Goal: Task Accomplishment & Management: Use online tool/utility

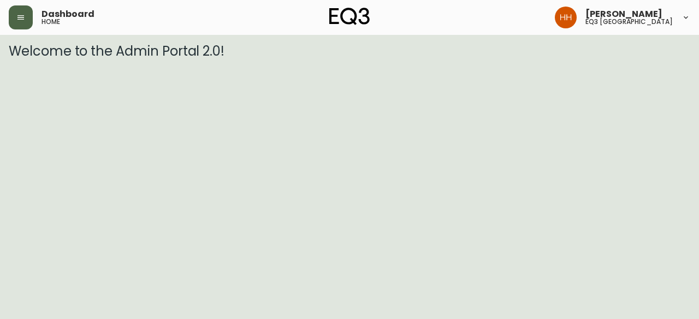
click at [25, 18] on button "button" at bounding box center [21, 17] width 24 height 24
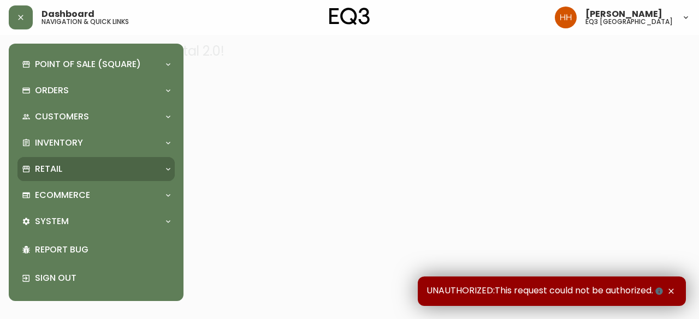
click at [63, 160] on div "Retail" at bounding box center [95, 169] width 157 height 24
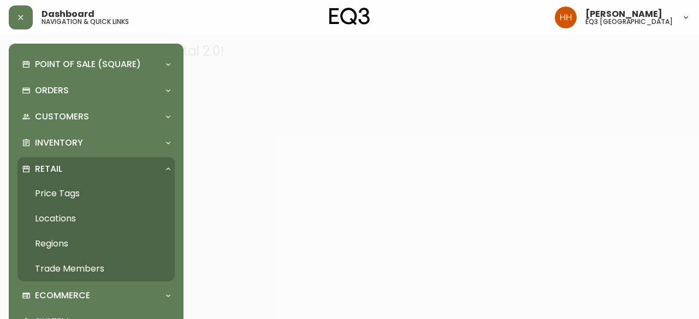
click at [63, 193] on link "Price Tags" at bounding box center [95, 193] width 157 height 25
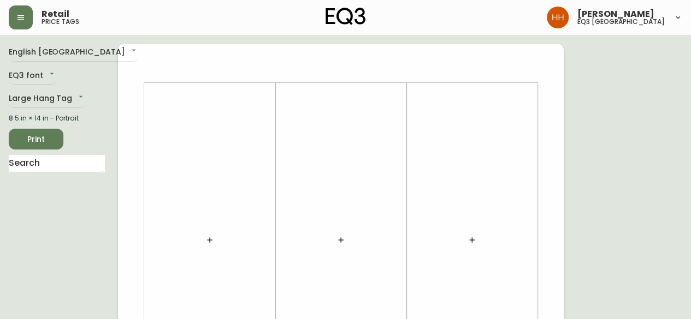
drag, startPoint x: 195, startPoint y: 236, endPoint x: 207, endPoint y: 236, distance: 12.0
click at [195, 236] on div at bounding box center [210, 240] width 118 height 304
click at [223, 241] on div at bounding box center [210, 240] width 118 height 304
click at [214, 241] on button "button" at bounding box center [210, 240] width 22 height 22
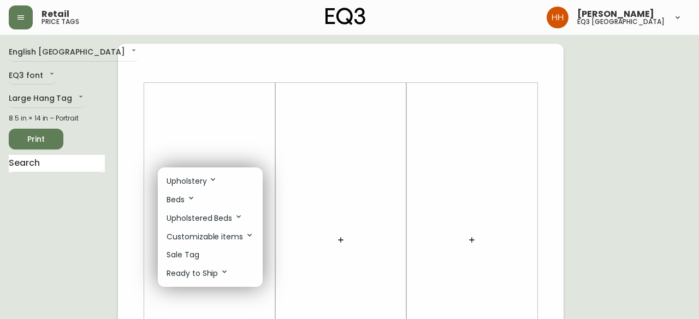
click at [203, 253] on li "Sale Tag" at bounding box center [210, 255] width 105 height 18
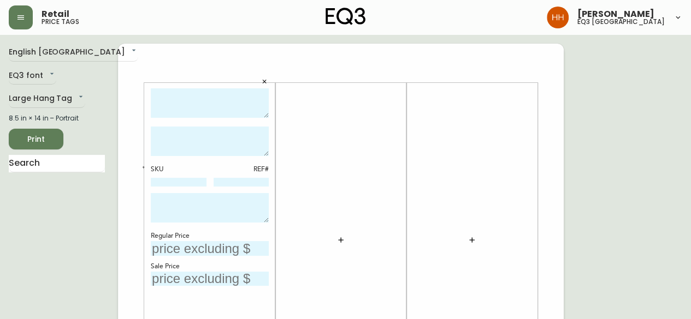
click at [219, 101] on textarea at bounding box center [210, 103] width 118 height 30
type textarea "o"
drag, startPoint x: 212, startPoint y: 108, endPoint x: 129, endPoint y: 85, distance: 86.8
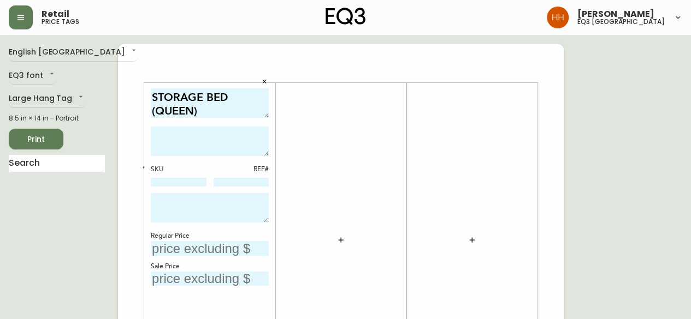
scroll to position [1, 0]
drag, startPoint x: 240, startPoint y: 93, endPoint x: 214, endPoint y: 94, distance: 25.7
click at [214, 94] on textarea "ORRI HIGH WITH LIFT STORAGE BED (QUEEN)" at bounding box center [210, 103] width 118 height 30
drag, startPoint x: 213, startPoint y: 97, endPoint x: 183, endPoint y: 94, distance: 30.7
click at [183, 94] on textarea "ORRI HIGH W/LIFT STORAGE BED (QUEEN)" at bounding box center [210, 103] width 118 height 30
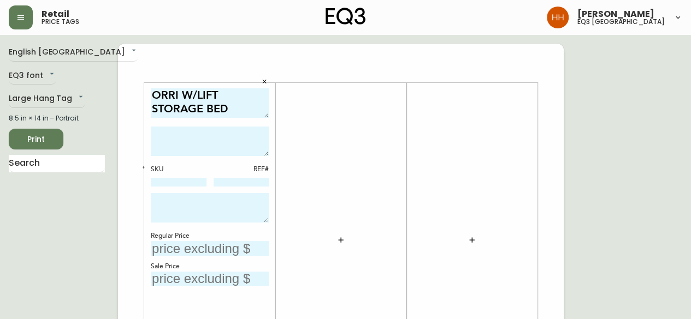
click at [237, 93] on textarea "ORRI W/LIFT STORAGE BED (QUEEN)" at bounding box center [210, 103] width 118 height 30
click at [194, 97] on textarea "ORRI W/LIFT STORAGE BED (QUEEN)" at bounding box center [210, 103] width 118 height 30
click at [222, 133] on textarea at bounding box center [210, 141] width 118 height 29
click at [225, 113] on textarea "ORRI LIFT STORAGE BED (QUEEN)" at bounding box center [210, 103] width 118 height 30
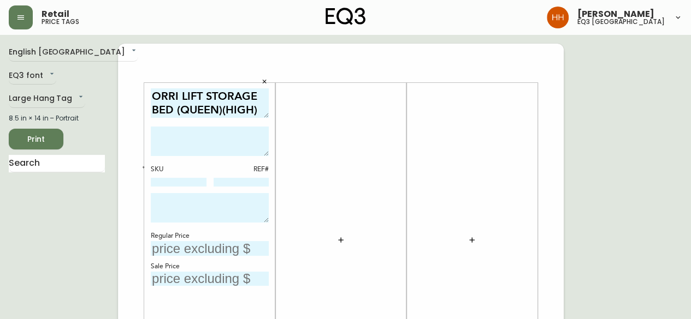
drag, startPoint x: 253, startPoint y: 111, endPoint x: 183, endPoint y: 111, distance: 70.4
click at [183, 111] on textarea "ORRI LIFT STORAGE BED (QUEEN)(HIGH)" at bounding box center [210, 103] width 118 height 30
type textarea "ORRI LIFT STORAGE BED (HIGH QUEEN)"
click at [197, 148] on textarea at bounding box center [210, 141] width 118 height 29
type textarea "AS SHOWN IN [GEOGRAPHIC_DATA] IVORY"
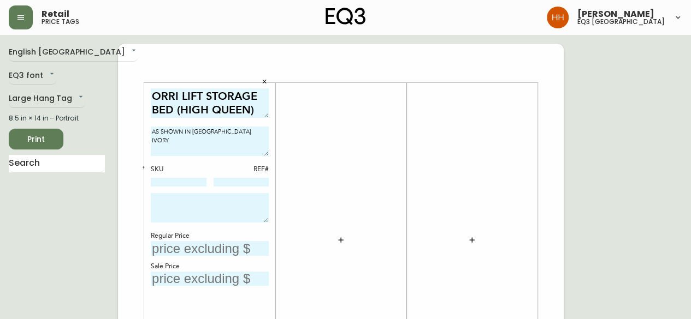
click at [158, 204] on textarea at bounding box center [210, 207] width 118 height 29
type textarea "FINAL SALE PRICE AS IS RELEASE DATE [DATE]"
click at [237, 245] on input "text" at bounding box center [210, 248] width 118 height 15
type input "$4299"
click at [178, 187] on div "ORRI LIFT STORAGE BED (HIGH QUEEN) AS SHOWN IN [GEOGRAPHIC_DATA] IVORY SKU REF#…" at bounding box center [210, 240] width 118 height 304
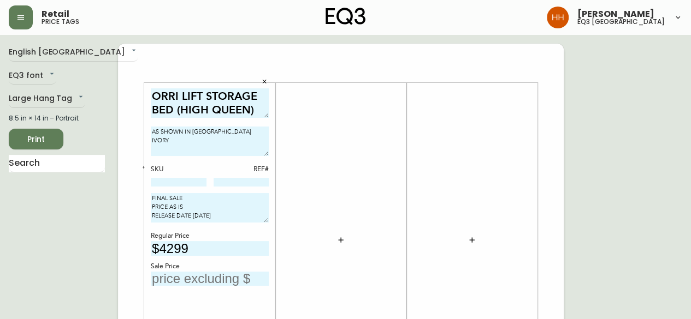
click at [173, 178] on input at bounding box center [179, 182] width 56 height 9
paste input "30241-9M"
type input "30241-9M"
click at [141, 167] on icon "button" at bounding box center [143, 167] width 4 height 4
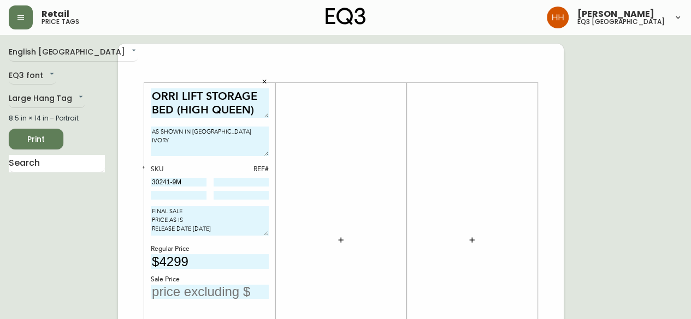
click at [179, 194] on input at bounding box center [179, 195] width 56 height 9
paste input "30241-8C"
type input "30241-8C"
click at [143, 165] on icon "button" at bounding box center [143, 167] width 4 height 4
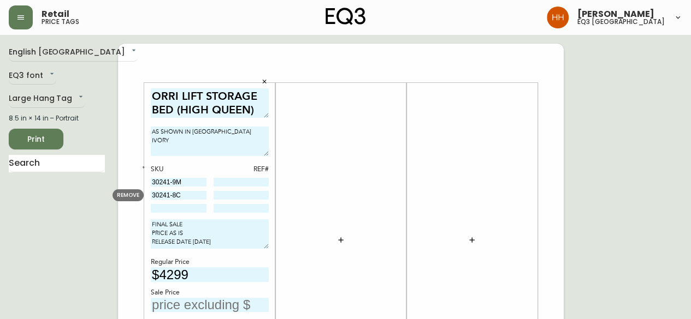
click at [176, 209] on input at bounding box center [179, 208] width 56 height 9
paste input "[PHONE_NUMBER]"
type input "[PHONE_NUMBER]"
click at [383, 215] on div at bounding box center [341, 240] width 118 height 304
click at [210, 295] on div "Sale Price" at bounding box center [210, 293] width 118 height 10
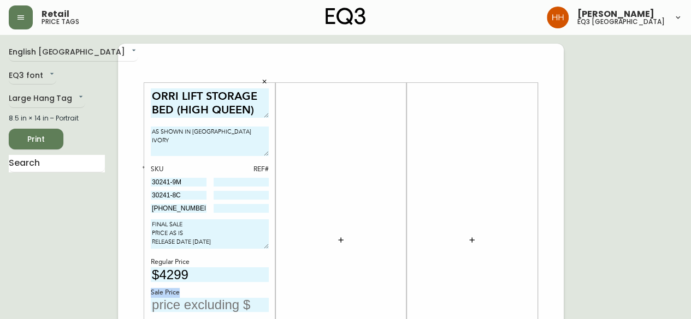
click at [210, 295] on div "Sale Price" at bounding box center [210, 293] width 118 height 10
click at [171, 302] on input "text" at bounding box center [210, 305] width 118 height 15
type input "$2580"
click at [326, 267] on div at bounding box center [341, 240] width 118 height 304
click at [302, 168] on div at bounding box center [341, 240] width 118 height 304
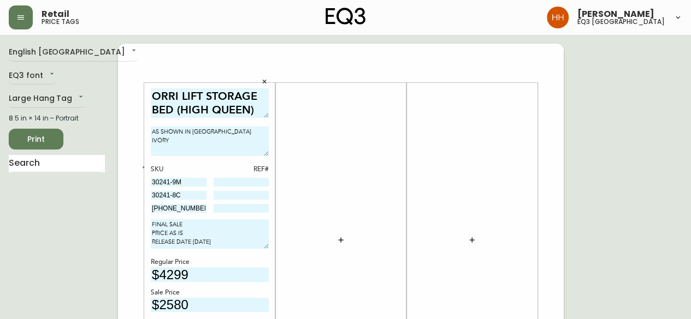
drag, startPoint x: 201, startPoint y: 181, endPoint x: 93, endPoint y: 192, distance: 108.2
click at [229, 180] on input at bounding box center [241, 182] width 56 height 9
type input "11"
click at [230, 246] on textarea "FINAL SALE PRICE AS IS RELEASE DATE [DATE]" at bounding box center [210, 233] width 118 height 29
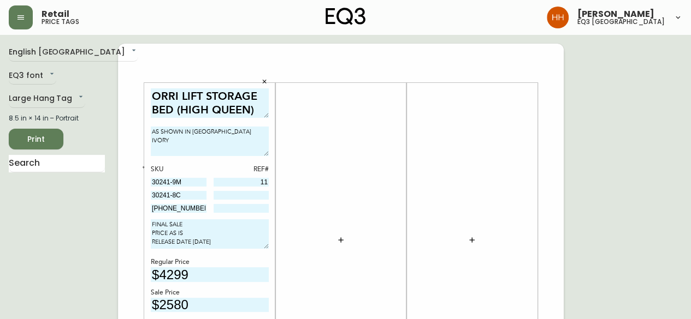
drag, startPoint x: 199, startPoint y: 191, endPoint x: 99, endPoint y: 194, distance: 100.5
paste input "O"
type input "30241-8O"
drag, startPoint x: 193, startPoint y: 207, endPoint x: 122, endPoint y: 216, distance: 71.5
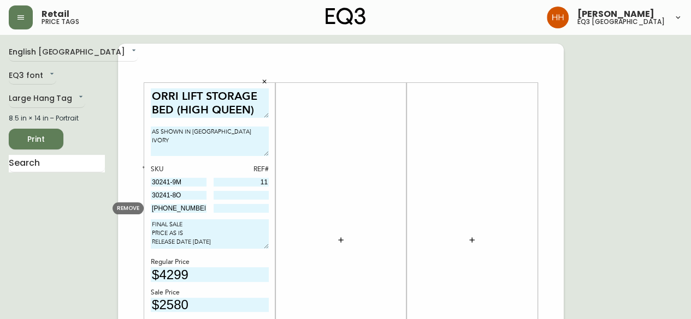
paste input "53-1"
type input "[PHONE_NUMBER]"
click at [142, 165] on icon "button" at bounding box center [143, 167] width 4 height 4
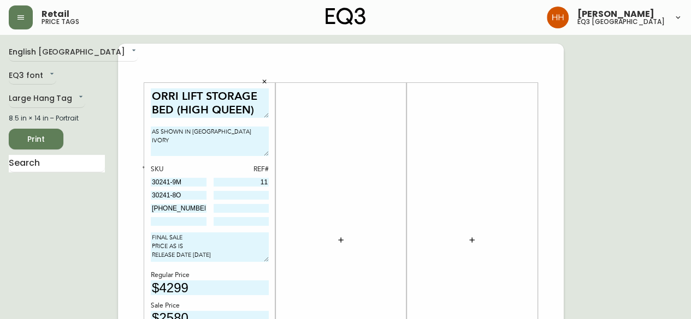
click at [178, 223] on input at bounding box center [179, 221] width 56 height 9
paste input "30991-QD"
type input "30991-QD"
drag, startPoint x: 190, startPoint y: 195, endPoint x: 108, endPoint y: 201, distance: 82.2
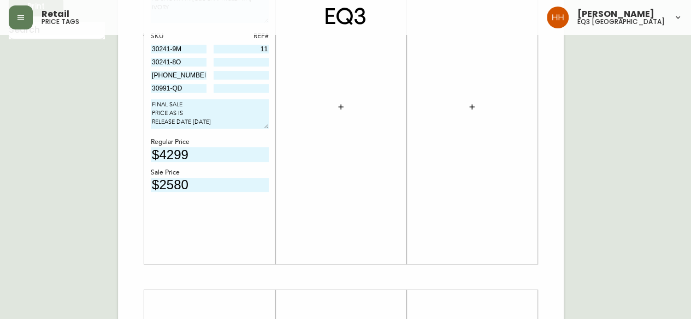
scroll to position [164, 0]
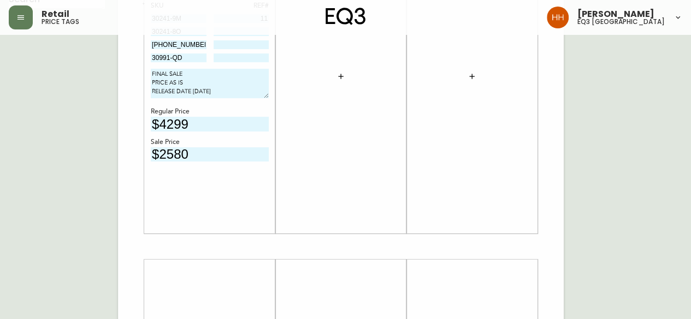
drag, startPoint x: 164, startPoint y: 149, endPoint x: 218, endPoint y: 151, distance: 54.6
click at [218, 151] on input "$2580" at bounding box center [210, 154] width 118 height 15
click at [218, 158] on input "$2580" at bounding box center [210, 154] width 118 height 15
drag, startPoint x: 199, startPoint y: 156, endPoint x: 159, endPoint y: 154, distance: 39.9
click at [159, 154] on input "$2580" at bounding box center [210, 154] width 118 height 15
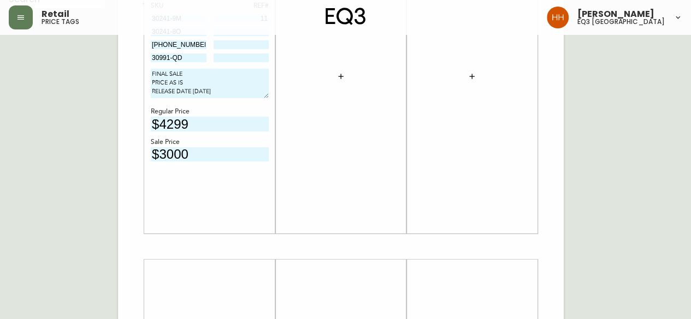
type input "$3000"
click at [191, 201] on div "ORRI LIFT STORAGE BED (HIGH QUEEN) AS SHOWN IN [GEOGRAPHIC_DATA] IVORY SKU REF#…" at bounding box center [210, 77] width 118 height 304
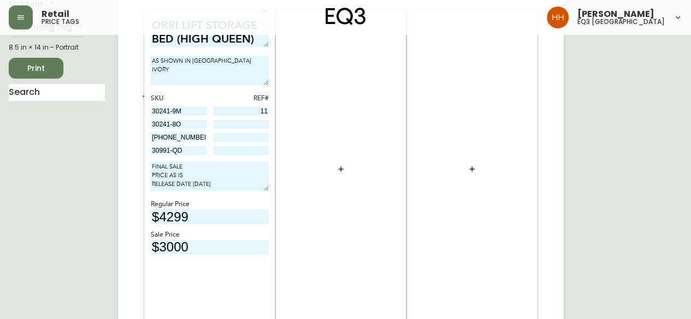
scroll to position [55, 0]
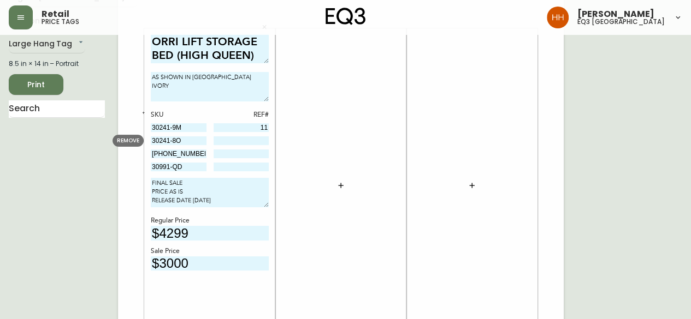
drag, startPoint x: 187, startPoint y: 140, endPoint x: 94, endPoint y: 159, distance: 95.2
paste input "0-8S"
drag, startPoint x: 191, startPoint y: 153, endPoint x: 94, endPoint y: 157, distance: 96.7
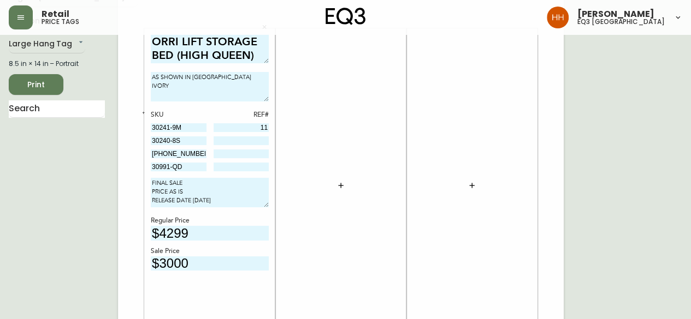
drag, startPoint x: 186, startPoint y: 139, endPoint x: 94, endPoint y: 141, distance: 91.7
paste input "1"
type input "30241-8S"
drag, startPoint x: 188, startPoint y: 154, endPoint x: 140, endPoint y: 155, distance: 47.5
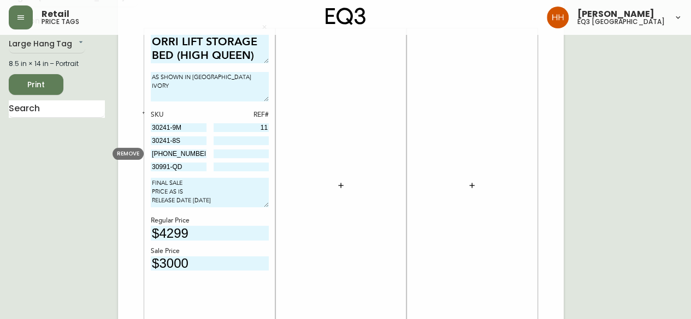
drag, startPoint x: 193, startPoint y: 167, endPoint x: 88, endPoint y: 175, distance: 105.2
drag, startPoint x: 189, startPoint y: 142, endPoint x: 61, endPoint y: 144, distance: 127.8
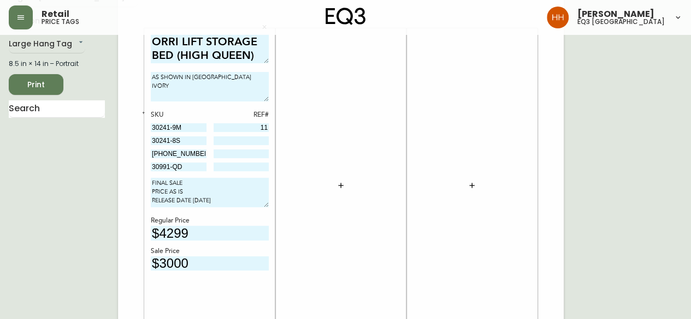
drag, startPoint x: 274, startPoint y: 142, endPoint x: 258, endPoint y: 143, distance: 15.8
click at [274, 142] on div "ORRI LIFT STORAGE BED (HIGH QUEEN) AS SHOWN IN [GEOGRAPHIC_DATA] IVORY SKU REF#…" at bounding box center [209, 185] width 131 height 314
click at [253, 144] on input at bounding box center [241, 140] width 56 height 9
type input "11"
click at [207, 151] on div "SKU REF# 30241-9M 11 30241-8S 11 3050-453-1 30991-QD" at bounding box center [210, 141] width 118 height 62
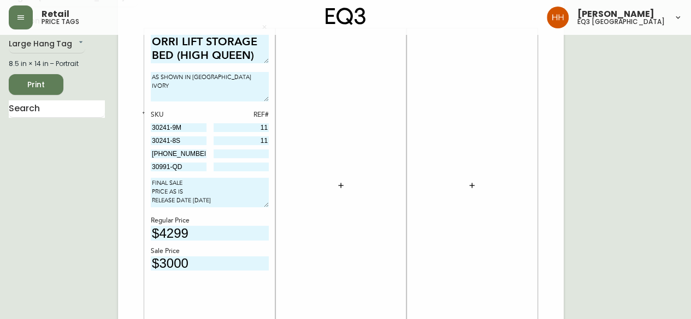
drag, startPoint x: 190, startPoint y: 152, endPoint x: 125, endPoint y: 160, distance: 65.5
click at [252, 152] on input at bounding box center [241, 154] width 56 height 9
paste input "13768"
type input "13768"
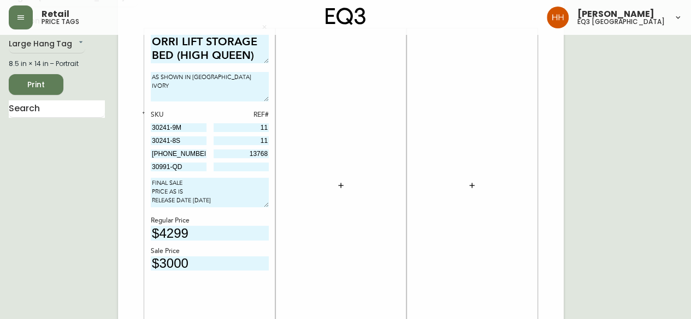
click at [241, 170] on input at bounding box center [241, 167] width 56 height 9
drag, startPoint x: 200, startPoint y: 167, endPoint x: 110, endPoint y: 168, distance: 89.5
click at [134, 170] on span "REMOVE" at bounding box center [128, 167] width 22 height 8
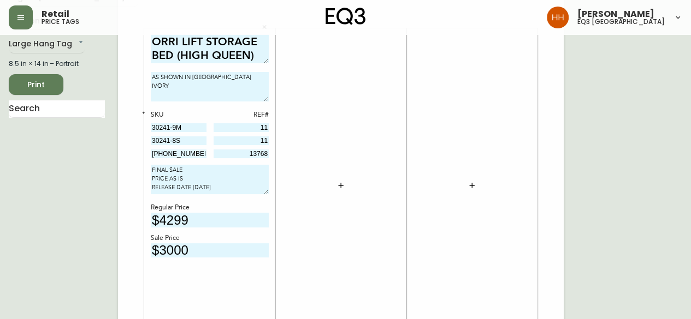
drag, startPoint x: 196, startPoint y: 139, endPoint x: 136, endPoint y: 151, distance: 60.7
click at [326, 276] on div at bounding box center [341, 186] width 118 height 304
click at [373, 171] on div at bounding box center [341, 186] width 118 height 304
click at [347, 181] on button "button" at bounding box center [341, 186] width 22 height 22
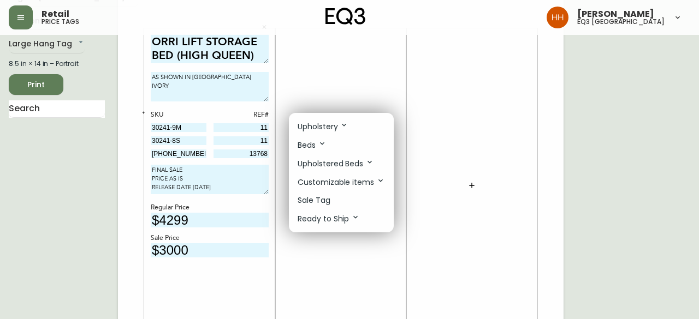
click at [342, 196] on li "Sale Tag" at bounding box center [341, 201] width 105 height 18
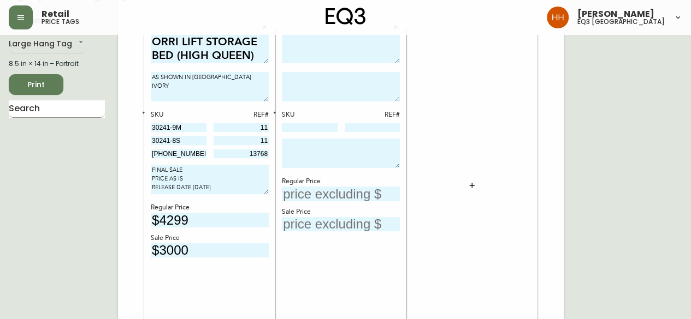
click at [89, 110] on input "text" at bounding box center [57, 108] width 96 height 17
type input "RUBIX"
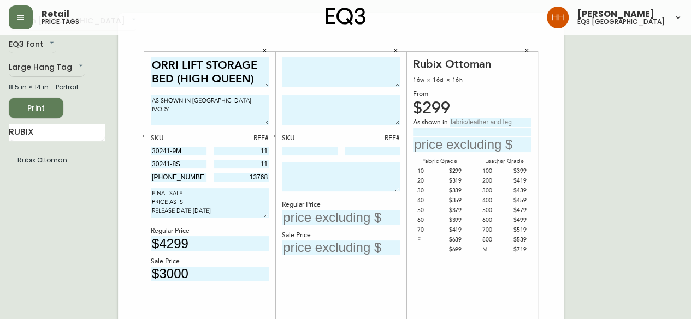
scroll to position [0, 0]
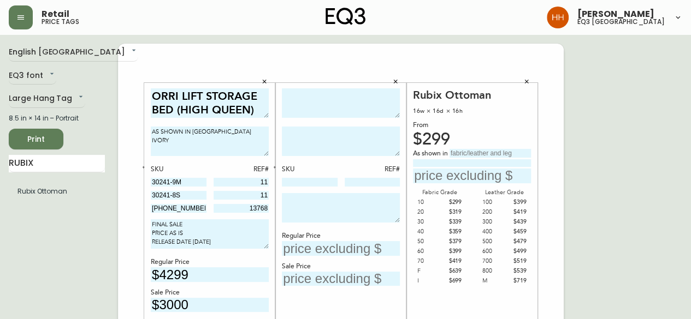
click at [491, 153] on input "text" at bounding box center [489, 153] width 81 height 9
type input "v"
click at [473, 152] on input "Valley Erth" at bounding box center [489, 153] width 81 height 9
type input "Valley Earth"
click at [486, 168] on div "As shown in [GEOGRAPHIC_DATA]" at bounding box center [472, 166] width 118 height 34
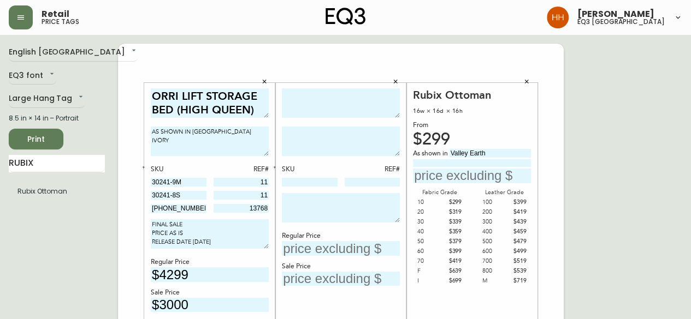
click at [483, 165] on input at bounding box center [472, 162] width 118 height 7
type input "Grade 30 Fabric"
type input "$339"
click at [314, 100] on textarea at bounding box center [341, 103] width 118 height 30
type textarea "m"
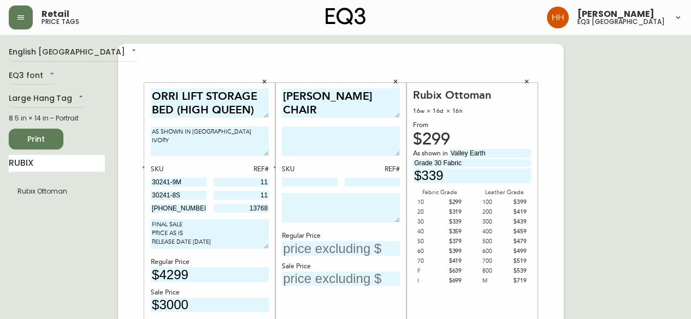
type textarea "[PERSON_NAME] CHAIR"
click at [301, 181] on input at bounding box center [310, 182] width 56 height 9
paste input "30026-10"
type input "30026-10"
click at [382, 183] on input at bounding box center [372, 182] width 56 height 9
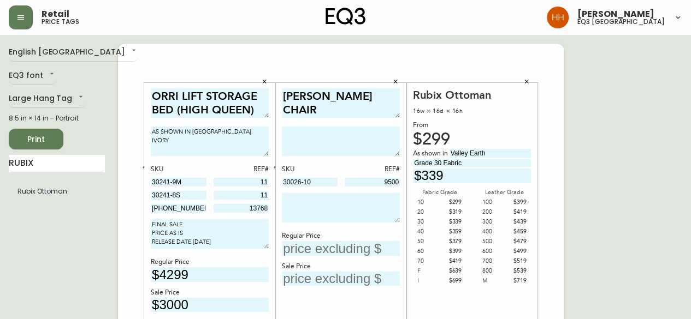
type input "9500"
drag, startPoint x: 219, startPoint y: 244, endPoint x: 128, endPoint y: 223, distance: 94.0
click at [344, 209] on textarea at bounding box center [341, 207] width 118 height 29
paste textarea "FINAL SALE PRICE AS IS RELEASE DATE [DATE]"
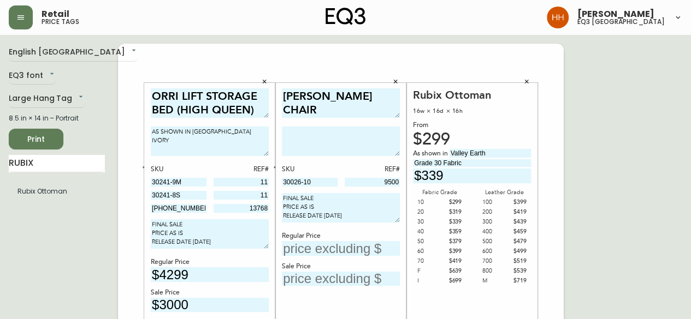
type textarea "FINAL SALE PRICE AS IS RELEASE DATE [DATE]"
click at [322, 248] on input "text" at bounding box center [341, 248] width 118 height 15
click at [350, 132] on textarea at bounding box center [341, 141] width 118 height 29
type textarea "AS SHOWN IN KEY LARGO SMOKE"
click at [313, 247] on input "text" at bounding box center [341, 248] width 118 height 15
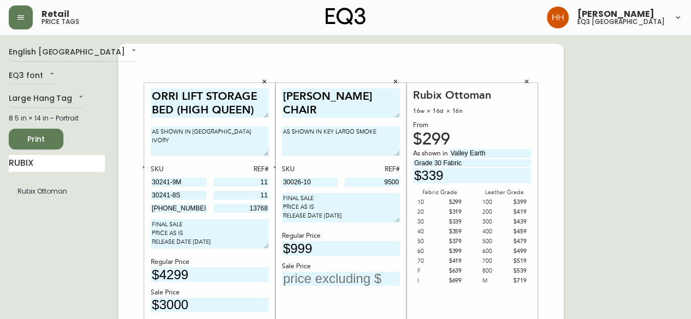
type input "$999"
click at [335, 274] on input "text" at bounding box center [341, 279] width 118 height 15
type input "$699"
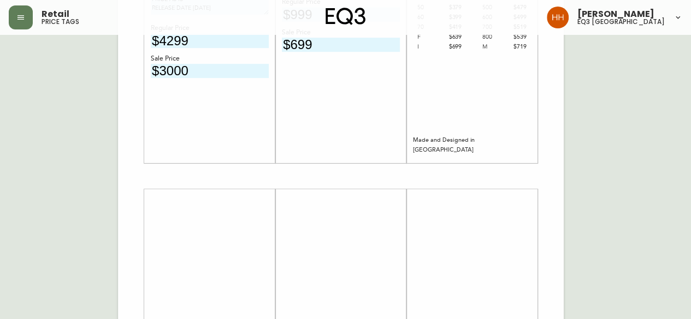
scroll to position [328, 0]
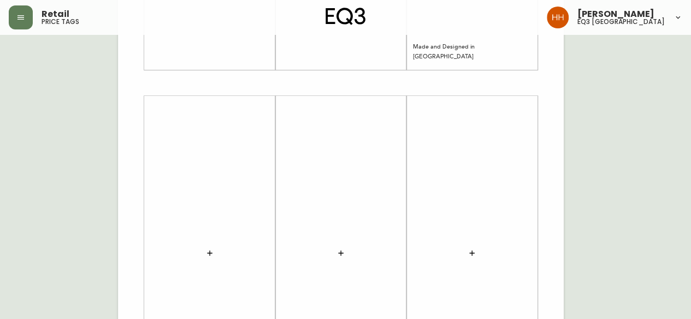
click at [190, 253] on div at bounding box center [210, 254] width 118 height 304
click at [210, 252] on icon "button" at bounding box center [209, 253] width 9 height 9
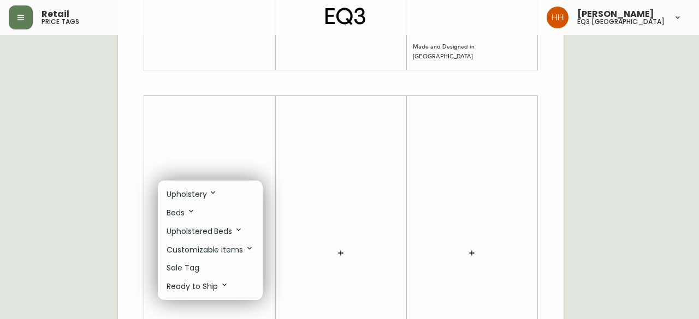
click at [206, 263] on li "Sale Tag" at bounding box center [210, 268] width 105 height 18
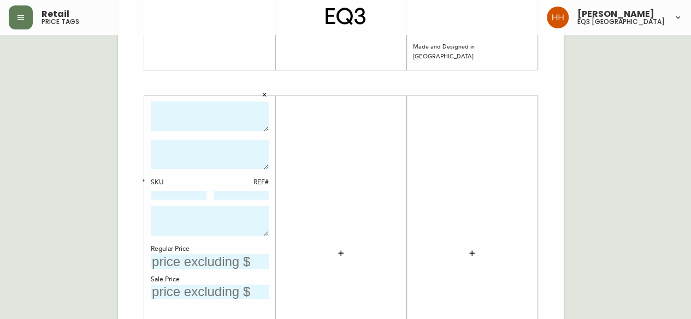
click at [221, 118] on textarea at bounding box center [210, 117] width 118 height 30
type textarea "[PERSON_NAME] EXT SEAT"
type textarea "S"
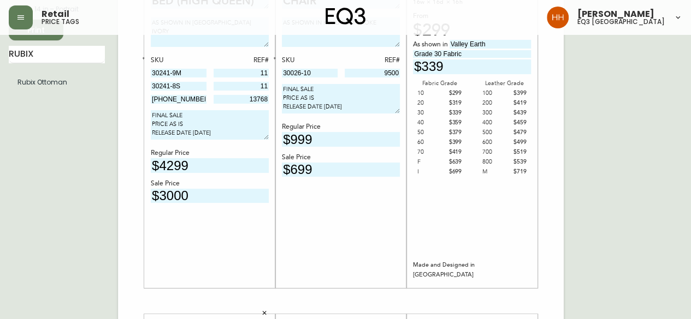
scroll to position [109, 0]
type textarea "AS SHOWN IN [GEOGRAPHIC_DATA] GREY"
drag, startPoint x: 201, startPoint y: 127, endPoint x: 108, endPoint y: 105, distance: 95.3
click at [108, 105] on div "English Canada en_CA EQ3 font EQ3 Large Hang Tag large 8.5 in × 14 in – Portrai…" at bounding box center [345, 301] width 673 height 734
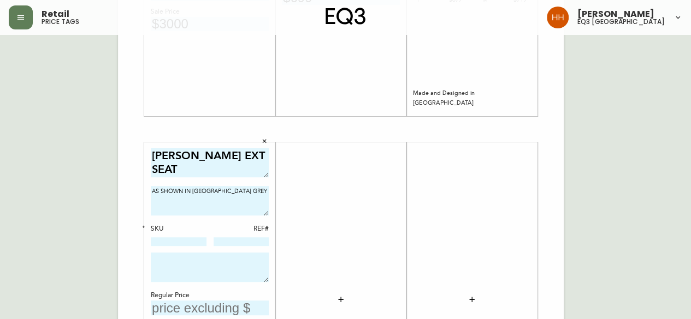
scroll to position [437, 0]
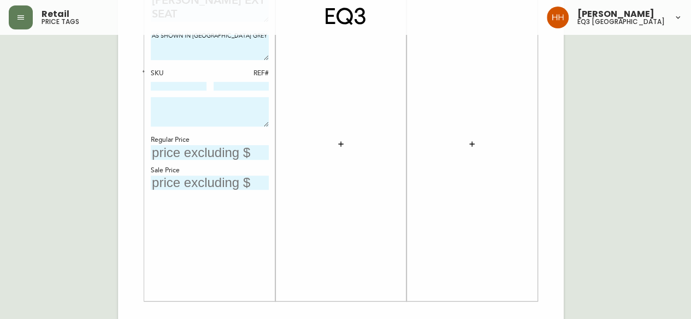
click at [189, 107] on textarea at bounding box center [210, 111] width 118 height 29
paste textarea "FINAL SALE PRICE AS IS RELEASE DATE [DATE]"
type textarea "FINAL SALE PRICE AS IS RELEASE DATE [DATE]"
click at [186, 85] on input at bounding box center [179, 86] width 56 height 9
paste input "30217-24"
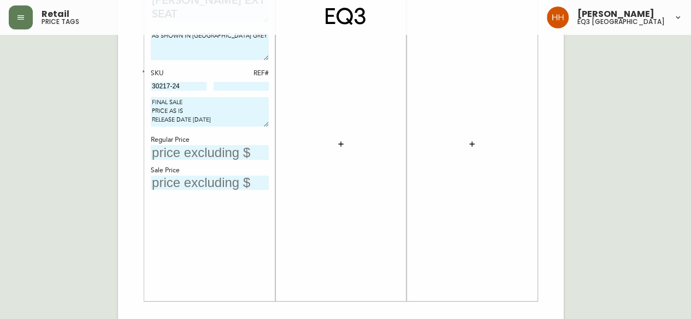
type input "30217-24"
click at [247, 85] on input at bounding box center [241, 86] width 56 height 9
type input "413"
click at [216, 157] on input "text" at bounding box center [210, 152] width 118 height 15
click at [212, 177] on div "Sale Price" at bounding box center [210, 178] width 118 height 25
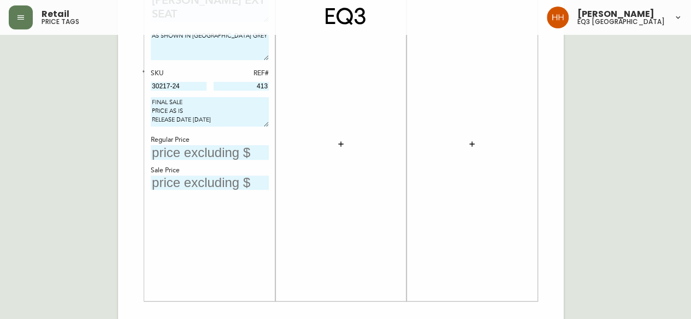
click at [216, 191] on div "[PERSON_NAME] EXT SEAT AS SHOWN IN PANAMA GREY SKU REF# 30217-24 413 FINAL SALE…" at bounding box center [210, 144] width 118 height 304
click at [213, 185] on input "text" at bounding box center [210, 183] width 118 height 15
type input "$720"
click at [207, 150] on input "text" at bounding box center [210, 152] width 118 height 15
type input "$1200"
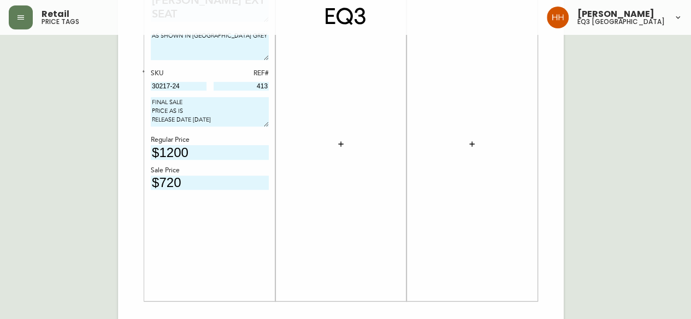
click at [330, 138] on div at bounding box center [341, 144] width 118 height 304
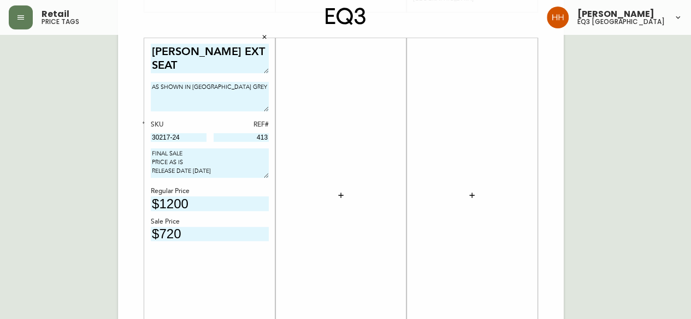
scroll to position [328, 0]
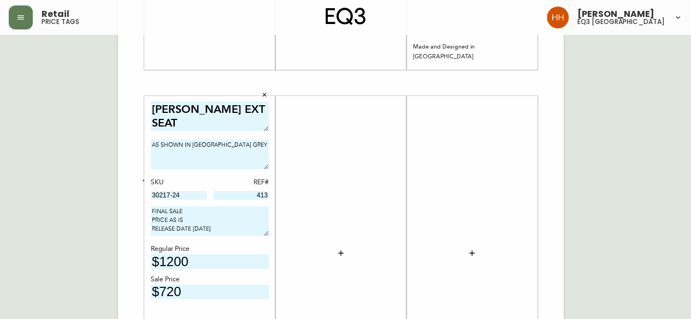
drag, startPoint x: 193, startPoint y: 293, endPoint x: 160, endPoint y: 292, distance: 32.8
click at [160, 292] on input "$720" at bounding box center [210, 292] width 118 height 15
type input "$5"
type input "$600"
click at [418, 250] on div at bounding box center [472, 254] width 118 height 304
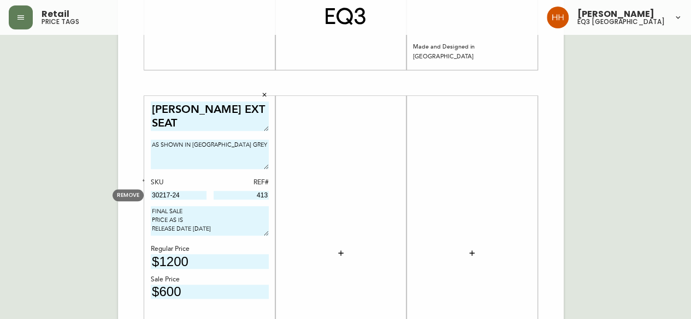
drag, startPoint x: 191, startPoint y: 196, endPoint x: 50, endPoint y: 206, distance: 141.2
click at [50, 206] on div "English Canada en_CA EQ3 font EQ3 Large Hang Tag large 8.5 in × 14 in – Portrai…" at bounding box center [345, 83] width 673 height 734
click at [485, 201] on div at bounding box center [472, 254] width 118 height 304
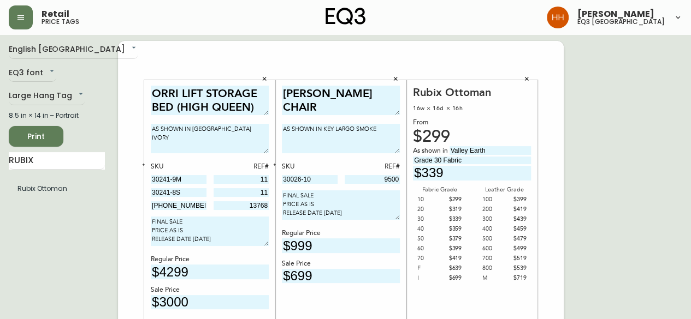
scroll to position [0, 0]
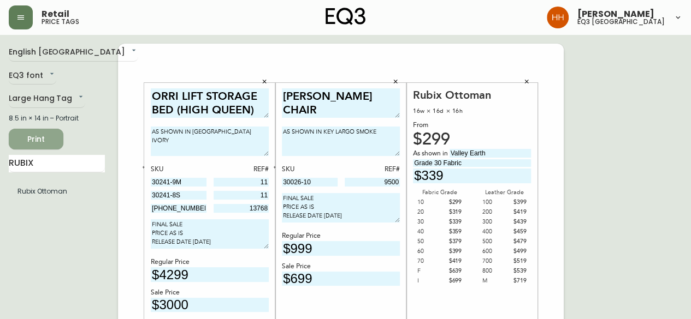
click at [33, 144] on span "Print" at bounding box center [35, 140] width 37 height 14
click at [527, 87] on button "button" at bounding box center [526, 82] width 16 height 16
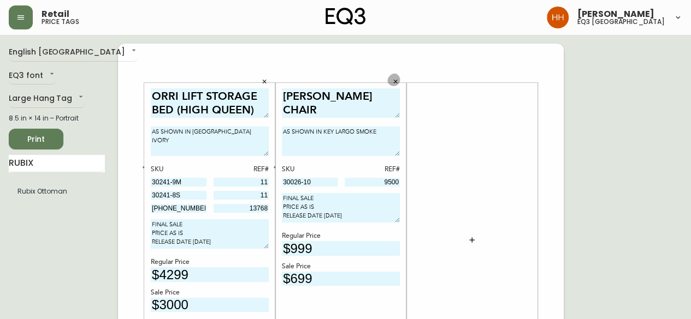
click at [389, 81] on button "button" at bounding box center [395, 82] width 16 height 16
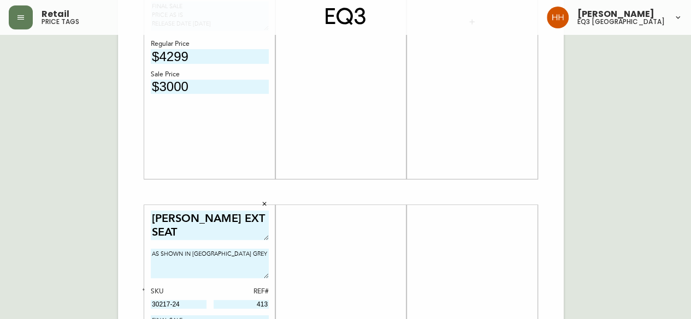
click at [266, 205] on icon "button" at bounding box center [264, 204] width 7 height 7
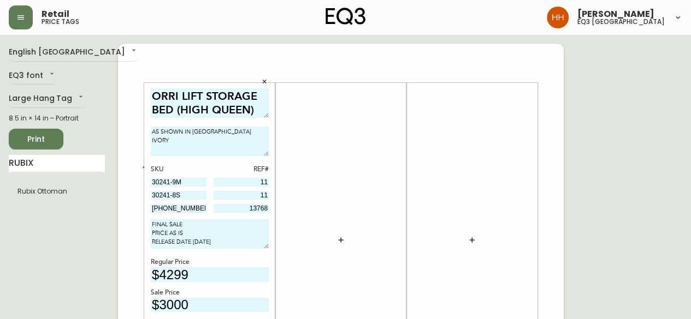
click at [264, 77] on button "button" at bounding box center [264, 82] width 16 height 16
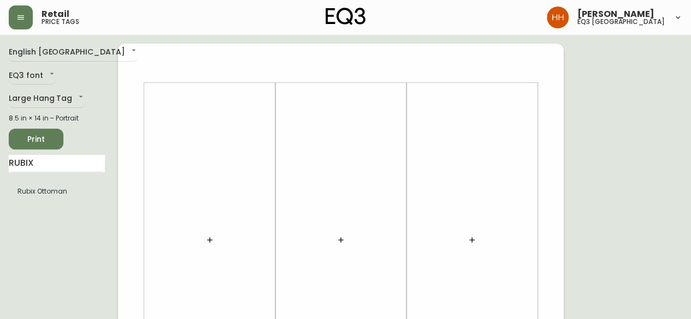
click at [220, 125] on div at bounding box center [210, 240] width 118 height 304
click at [212, 237] on icon "button" at bounding box center [209, 240] width 9 height 9
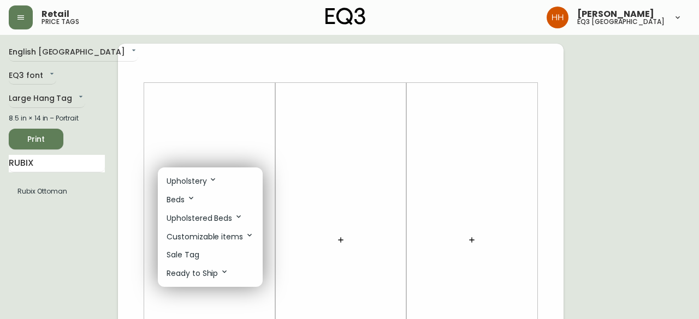
click at [210, 253] on li "Sale Tag" at bounding box center [210, 255] width 105 height 18
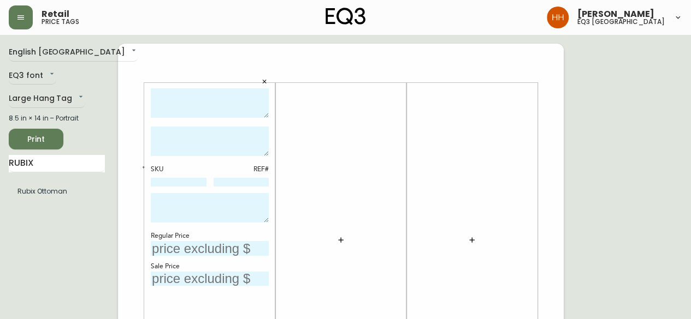
click at [335, 241] on button "button" at bounding box center [341, 240] width 22 height 22
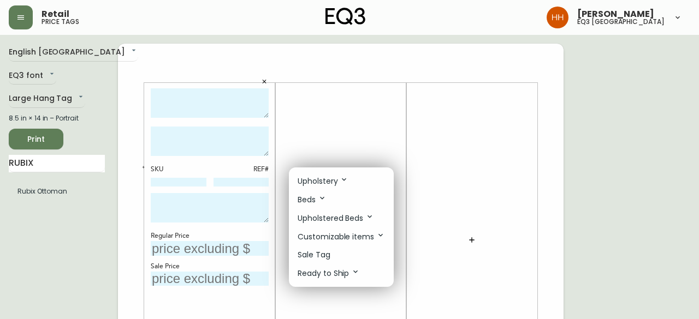
click at [343, 253] on li "Sale Tag" at bounding box center [341, 255] width 105 height 18
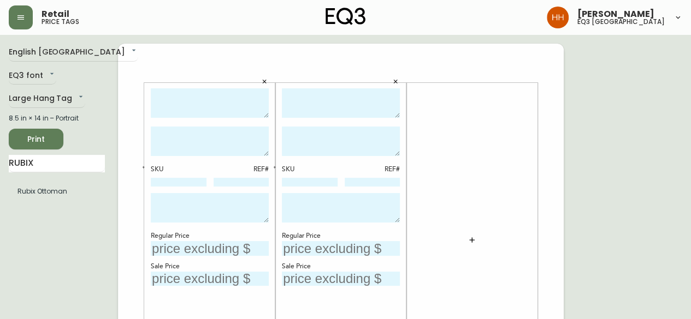
click at [480, 242] on button "button" at bounding box center [472, 240] width 22 height 22
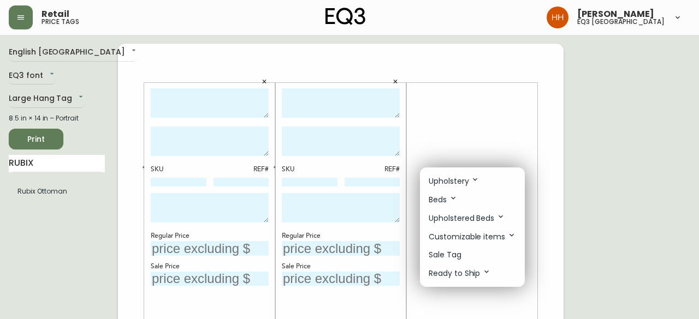
click at [465, 254] on li "Sale Tag" at bounding box center [472, 255] width 105 height 18
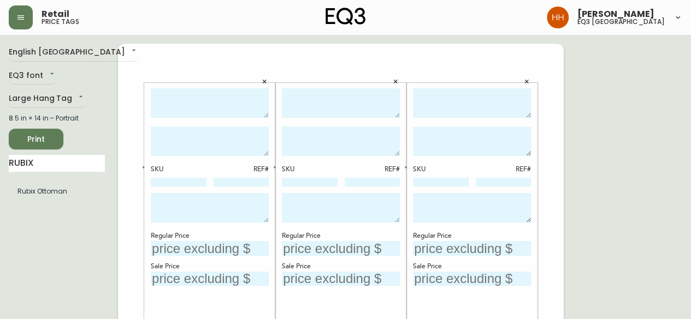
click at [217, 102] on textarea at bounding box center [210, 103] width 118 height 30
type textarea "CAPE LOUNGE CHAIR"
click at [233, 141] on textarea at bounding box center [210, 141] width 118 height 29
type textarea "AS SHOWN IN CHARCOAL"
click at [326, 104] on textarea at bounding box center [341, 103] width 118 height 30
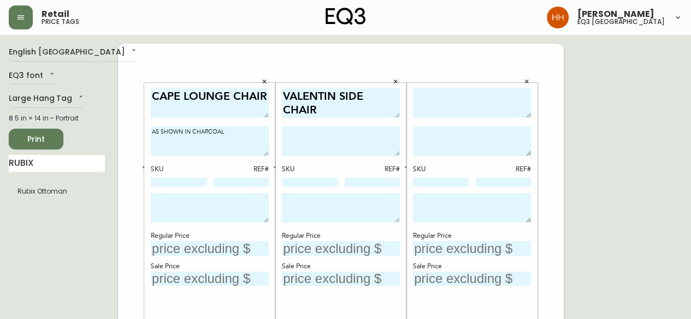
type textarea "VALENTIN SIDE CHAIR"
type textarea "AS SHOWN IN DARK GREY"
click at [465, 81] on div "SKU REF# Regular Price Sale Price" at bounding box center [471, 240] width 131 height 341
click at [468, 88] on textarea at bounding box center [472, 103] width 118 height 30
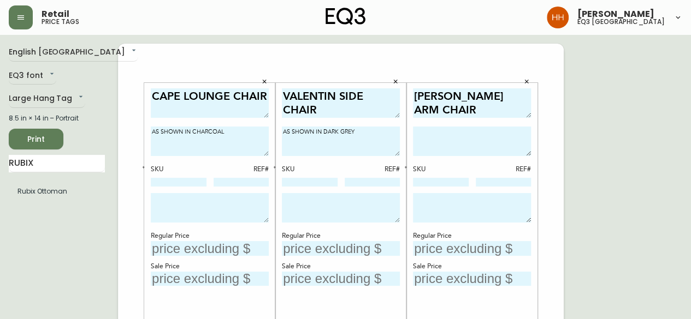
type textarea "[PERSON_NAME] ARM CHAIR"
type textarea "AS SHOWN IN WALNUT"
click at [433, 182] on input at bounding box center [441, 182] width 56 height 9
paste input "[PHONE_NUMBER]"
type input "[PHONE_NUMBER]"
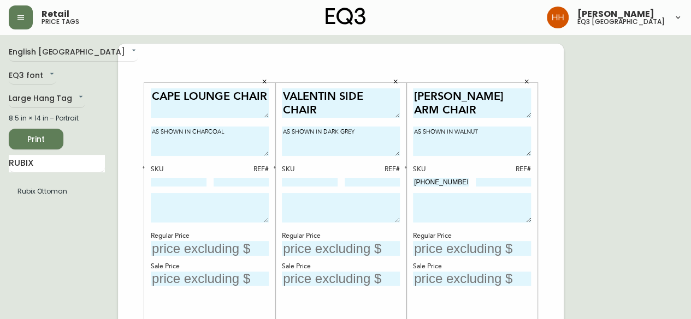
click at [473, 101] on textarea "[PERSON_NAME] ARM CHAIR" at bounding box center [472, 103] width 118 height 30
type textarea "[PERSON_NAME] ARMCHAIR"
click at [169, 211] on textarea at bounding box center [210, 207] width 118 height 29
type textarea "FINAL SALE PRICE AS IS RELEASE DATE [DATE]"
click at [200, 239] on div "Regular Price" at bounding box center [210, 236] width 118 height 10
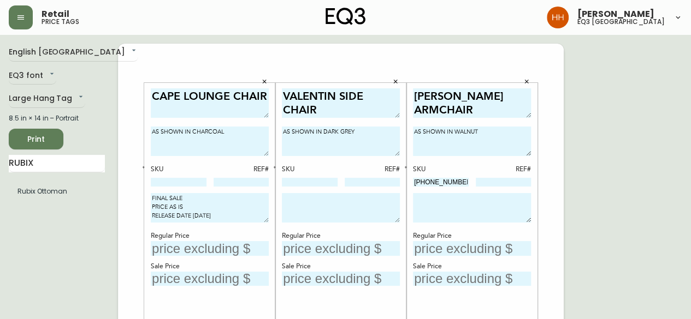
click at [195, 255] on div "CAPE LOUNGE CHAIR AS SHOWN IN CHARCOAL SKU REF# FINAL SALE PRICE AS IS RELEASE …" at bounding box center [210, 240] width 118 height 304
click at [196, 251] on input "text" at bounding box center [210, 248] width 118 height 15
type input "$399"
click at [306, 186] on input at bounding box center [310, 182] width 56 height 9
paste input "[PHONE_NUMBER]"
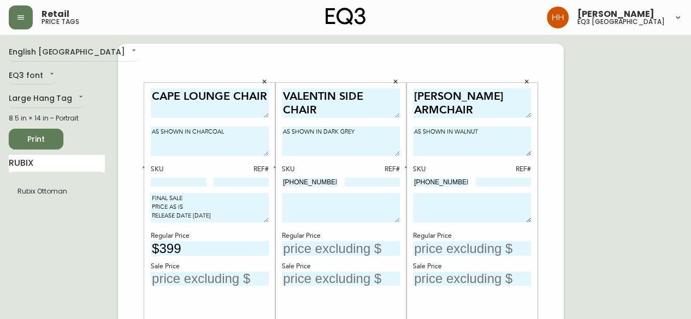
type input "[PHONE_NUMBER]"
drag, startPoint x: 226, startPoint y: 215, endPoint x: 95, endPoint y: 188, distance: 133.7
paste textarea "3020-385-"
type textarea "FINAL SALE PRICE AS IS RELEASE DATE [DATE]"
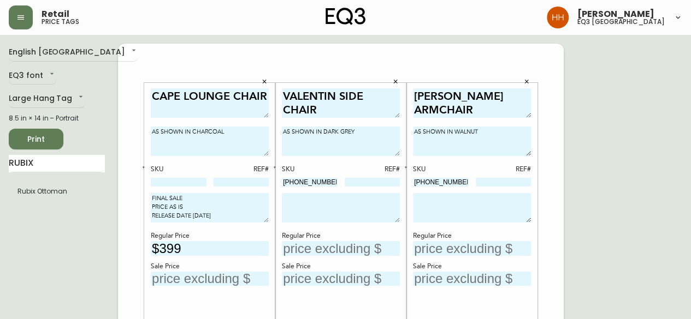
click at [349, 211] on textarea at bounding box center [341, 207] width 118 height 29
paste textarea "FINAL SALE PRICE AS IS RELEASE DATE [DATE]"
type textarea "FINAL SALE PRICE AS IS RELEASE DATE [DATE]"
click at [466, 211] on textarea at bounding box center [472, 207] width 118 height 29
paste textarea "FINAL SALE PRICE AS IS RELEASE DATE [DATE]"
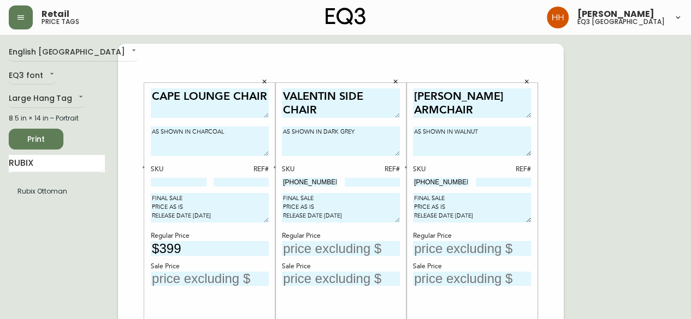
type textarea "FINAL SALE PRICE AS IS RELEASE DATE [DATE]"
click at [327, 245] on input "text" at bounding box center [341, 248] width 118 height 15
type input "$349"
click at [470, 253] on input "text" at bounding box center [472, 248] width 118 height 15
type input "$399"
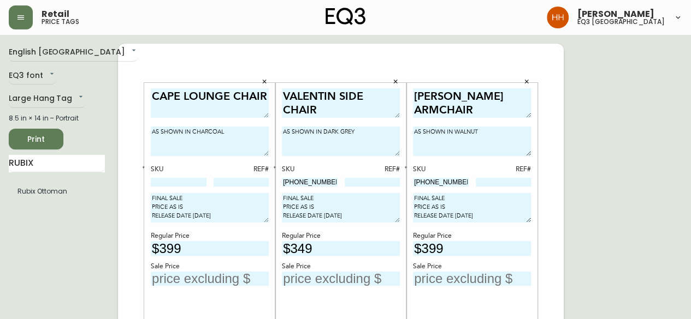
drag, startPoint x: 193, startPoint y: 246, endPoint x: 109, endPoint y: 246, distance: 83.5
type input "$449"
click at [201, 281] on input "text" at bounding box center [210, 279] width 118 height 15
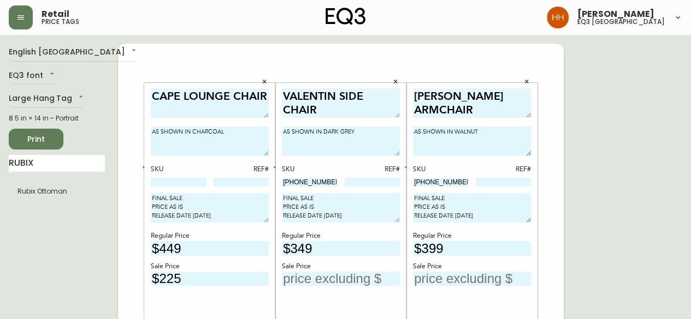
type input "$225"
click at [334, 280] on input "text" at bounding box center [341, 279] width 118 height 15
type input "$209"
click at [462, 282] on input "text" at bounding box center [472, 279] width 118 height 15
type input "$239"
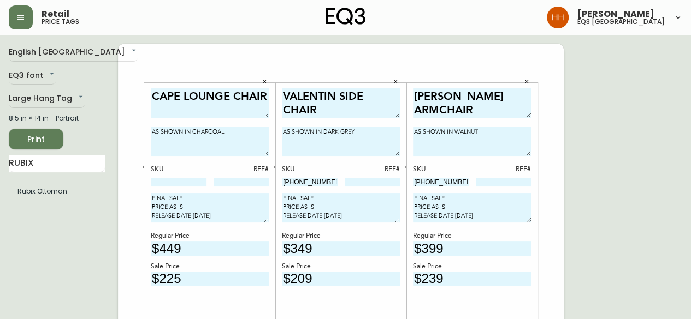
drag, startPoint x: 233, startPoint y: 194, endPoint x: 222, endPoint y: 197, distance: 10.7
click at [350, 182] on input at bounding box center [372, 182] width 56 height 9
type input "2989"
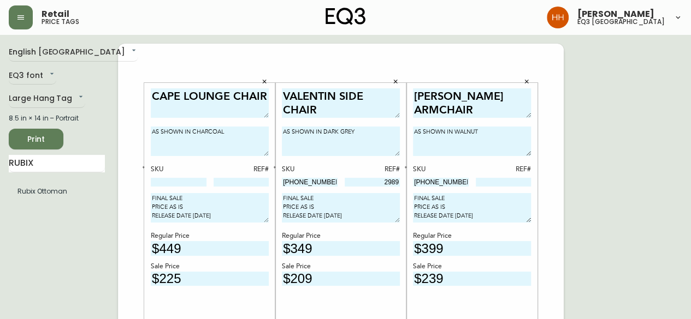
click at [499, 180] on input at bounding box center [504, 182] width 56 height 9
type input "399"
click at [179, 189] on div "CAPE LOUNGE CHAIR AS SHOWN IN CHARCOAL SKU REF# FINAL SALE PRICE AS IS RELEASE …" at bounding box center [210, 240] width 118 height 304
click at [177, 185] on input at bounding box center [179, 182] width 56 height 9
paste input "[PHONE_NUMBER]"
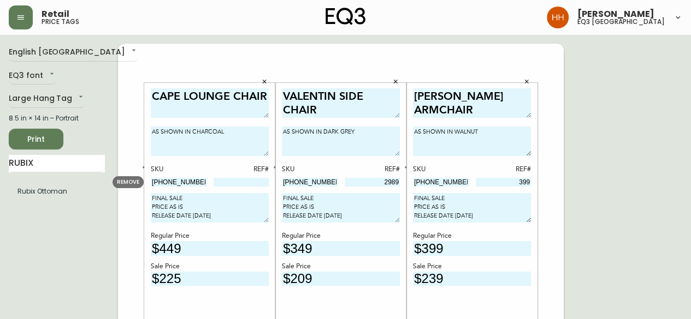
drag, startPoint x: 196, startPoint y: 184, endPoint x: 21, endPoint y: 191, distance: 175.4
paste input "2-7"
type input "[PHONE_NUMBER]"
click at [249, 184] on input at bounding box center [241, 182] width 56 height 9
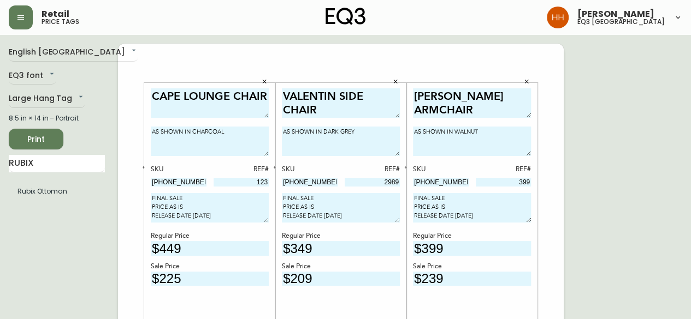
type input "123"
click at [61, 145] on button "Print" at bounding box center [36, 139] width 55 height 21
